Goal: Information Seeking & Learning: Learn about a topic

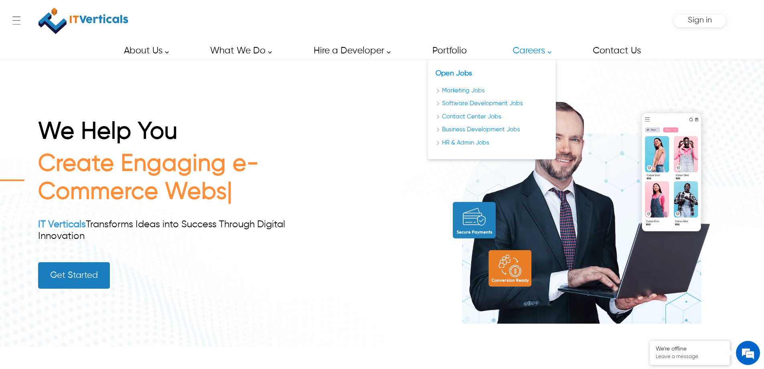
click at [546, 44] on link "Careers" at bounding box center [530, 51] width 53 height 18
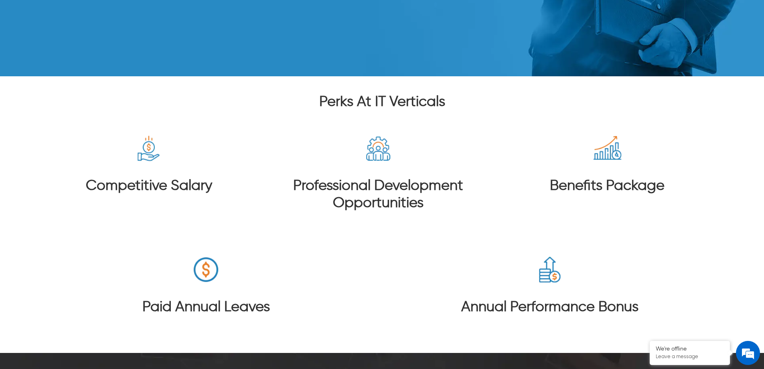
scroll to position [1725, 0]
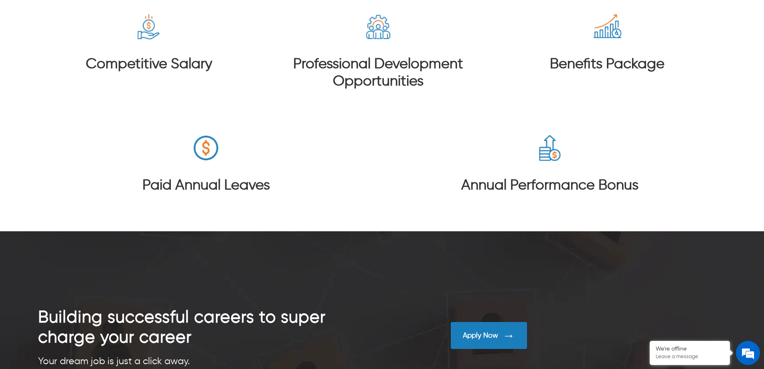
drag, startPoint x: 254, startPoint y: 52, endPoint x: 258, endPoint y: 7, distance: 45.1
click at [254, 32] on section "Competitive Salary Professional Development Opportunities Benefits Package Paid…" at bounding box center [382, 103] width 688 height 225
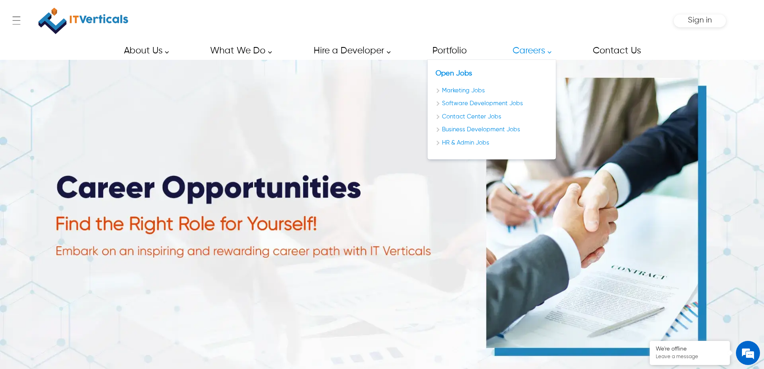
scroll to position [241, 0]
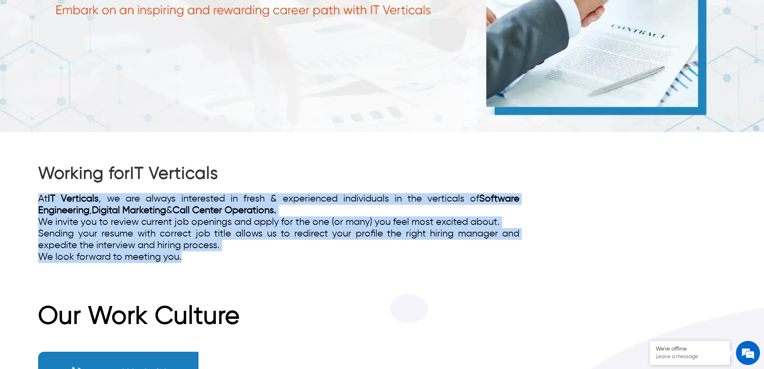
drag, startPoint x: 198, startPoint y: 259, endPoint x: 19, endPoint y: 199, distance: 188.2
click at [19, 199] on div "Working for IT Verticals At IT Verticals , we are always interested in fresh & …" at bounding box center [382, 213] width 764 height 162
click at [248, 272] on div "Working for IT Verticals At IT Verticals , we are always interested in fresh & …" at bounding box center [382, 213] width 688 height 162
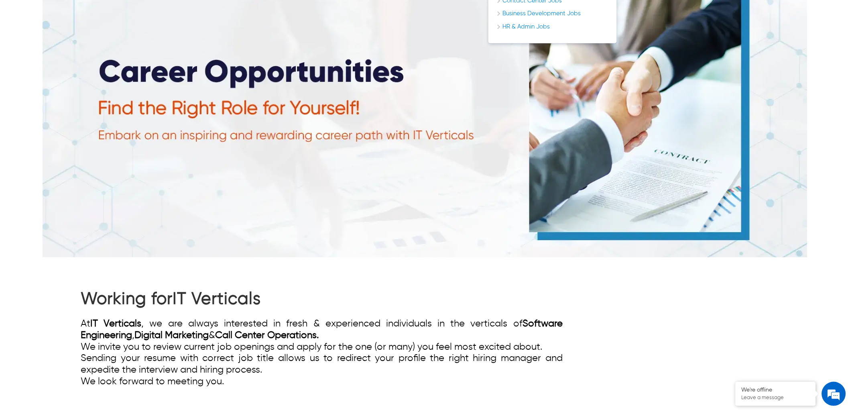
scroll to position [0, 0]
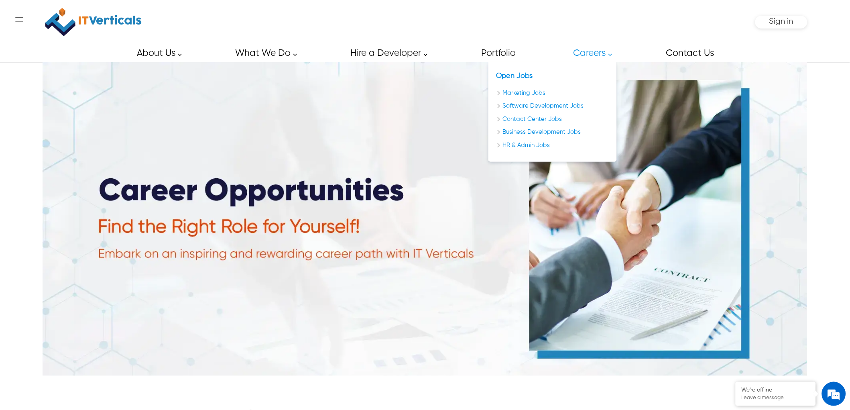
click at [451, 39] on div "← Menu Startup Solutions Software Development Digital Marketing Services IT Sta…" at bounding box center [425, 22] width 765 height 44
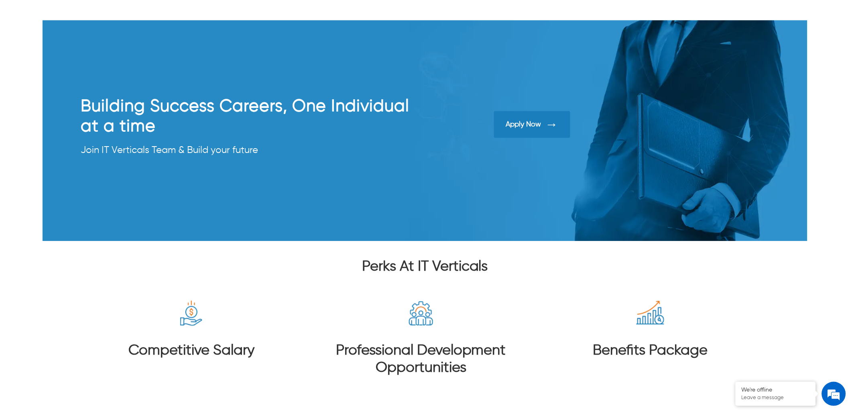
scroll to position [1426, 0]
